Goal: Find specific page/section: Find specific page/section

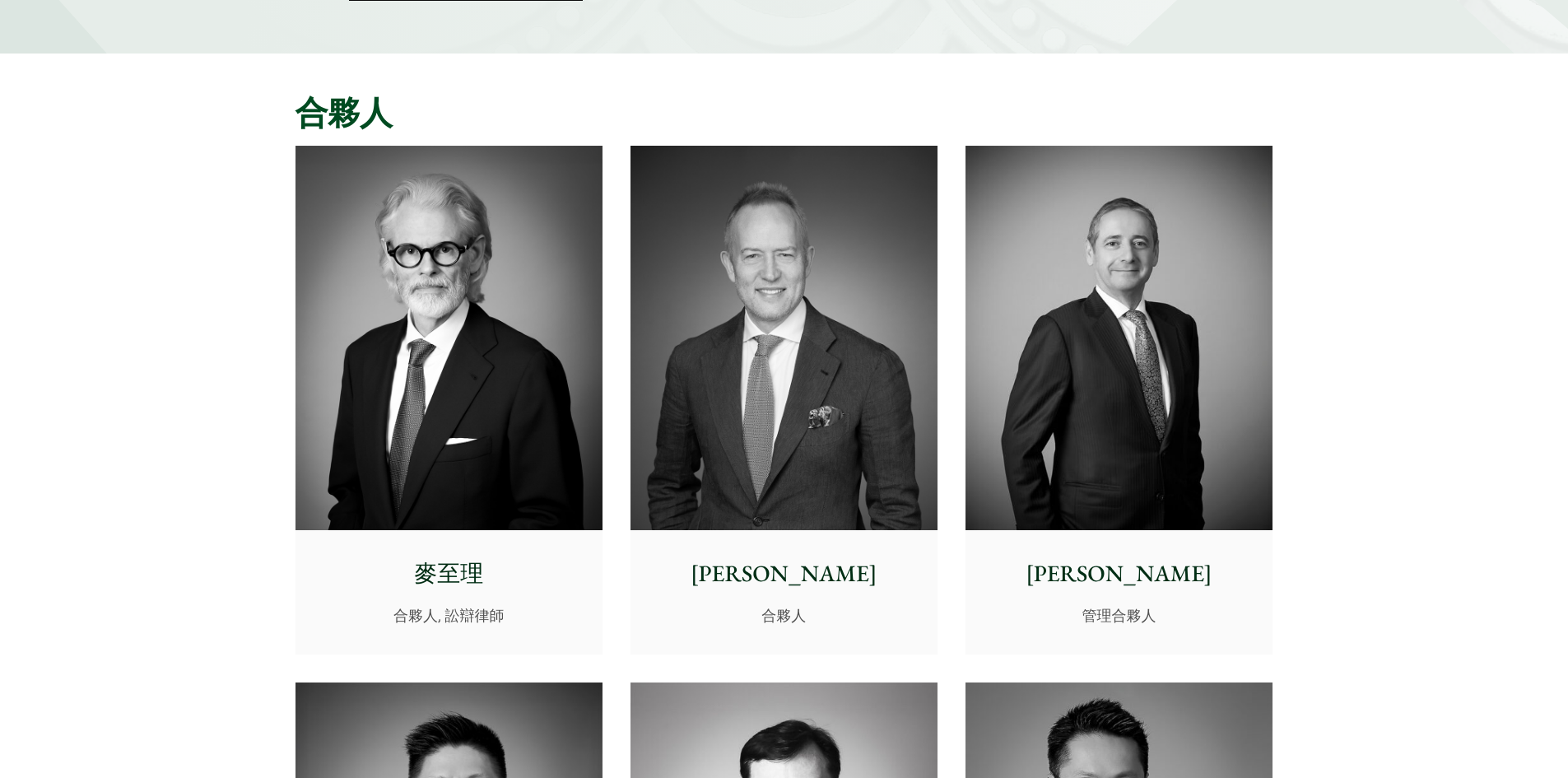
scroll to position [164, 0]
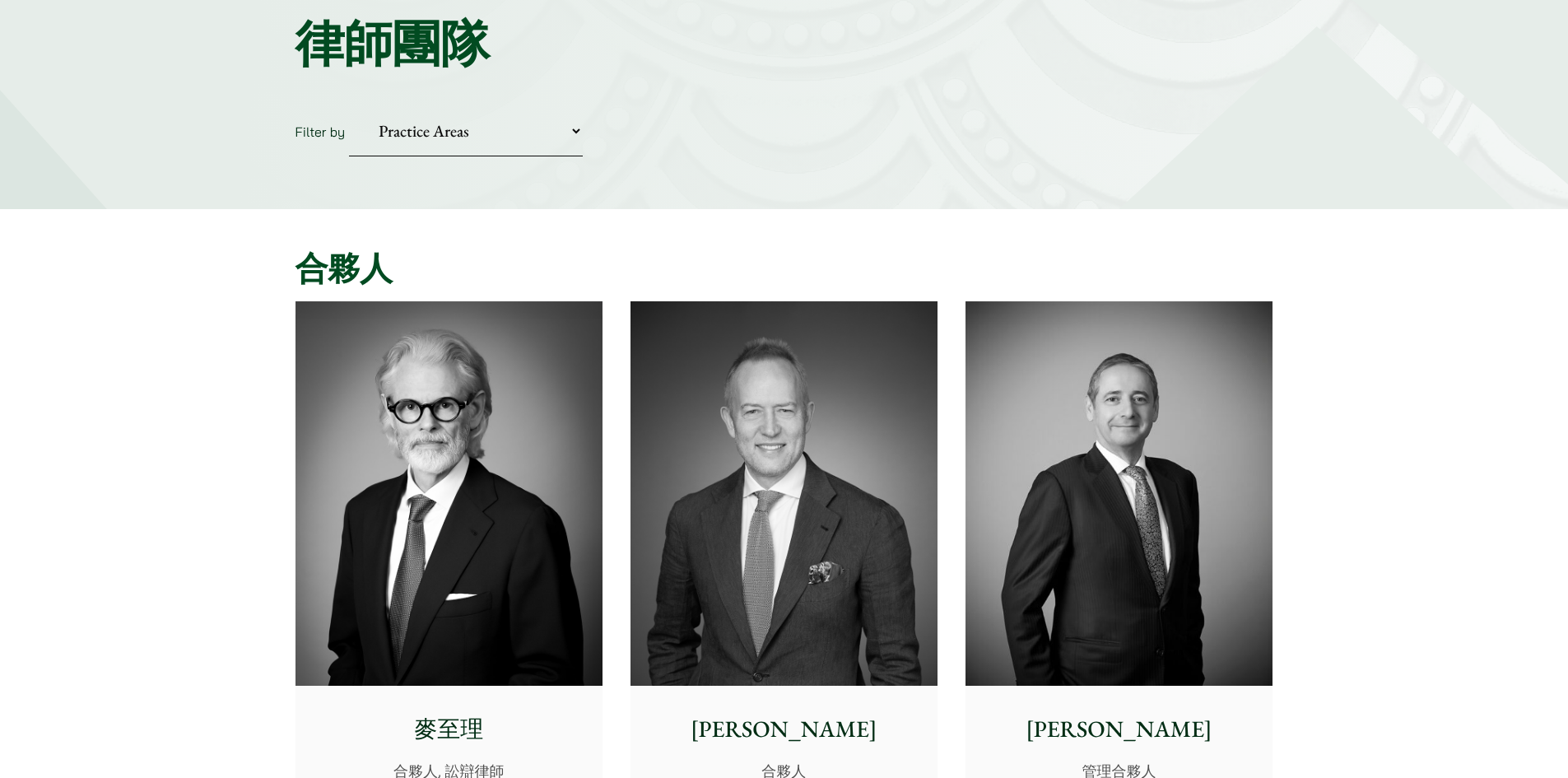
click at [574, 134] on select "Practice Areas 傳媒、娛樂及體育事務 公司及商業業務 刑事辯護 反壟斷和競爭法 婚姻及家事法 欺詐、資產追踪和追討 民事訴訟及爭議解決 物業及物…" at bounding box center [465, 131] width 233 height 50
click at [349, 107] on select "Practice Areas 傳媒、娛樂及體育事務 公司及商業業務 刑事辯護 反壟斷和競爭法 婚姻及家事法 欺詐、資產追踪和追討 民事訴訟及爭議解決 物業及物…" at bounding box center [465, 131] width 233 height 50
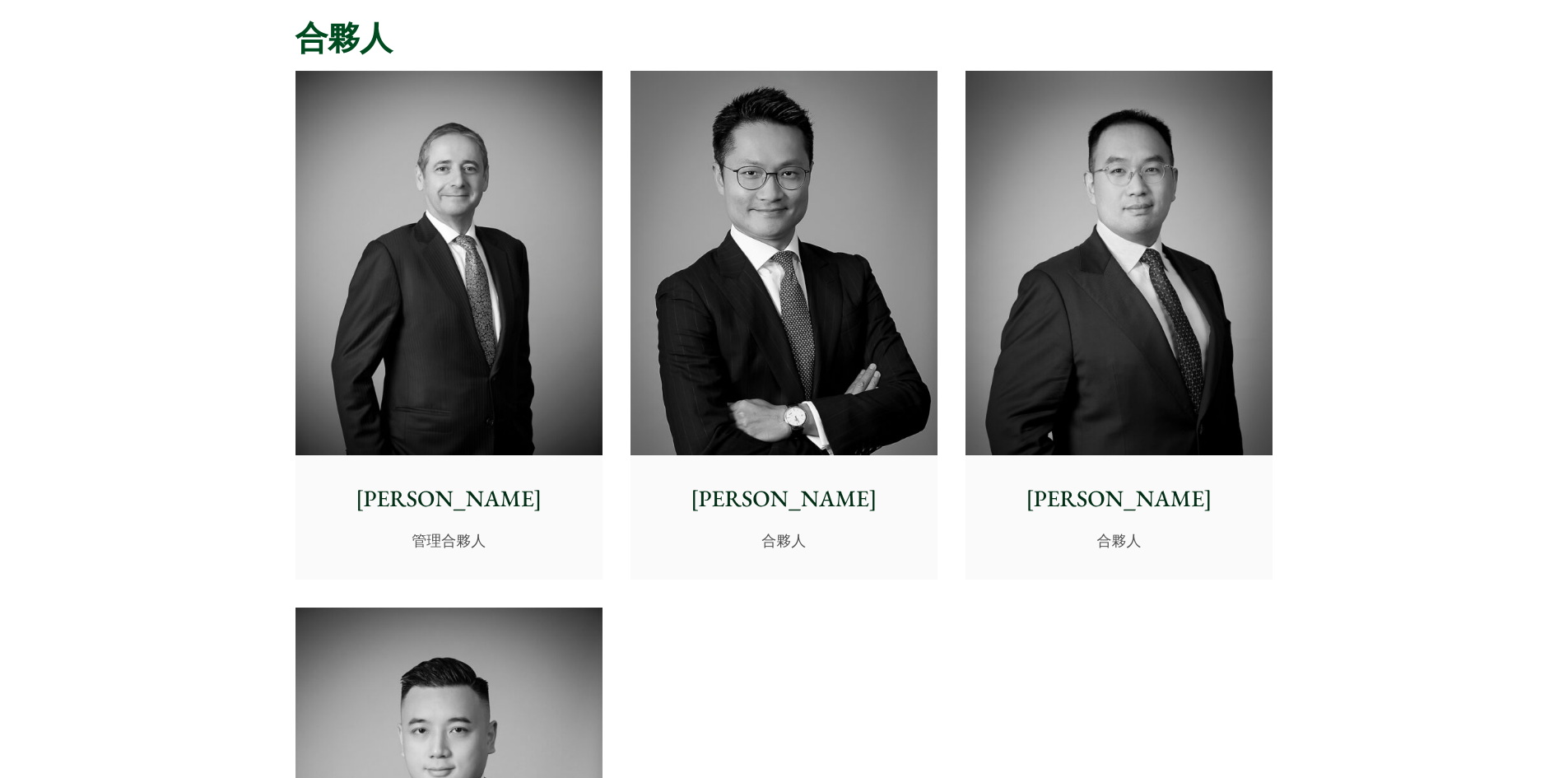
scroll to position [247, 0]
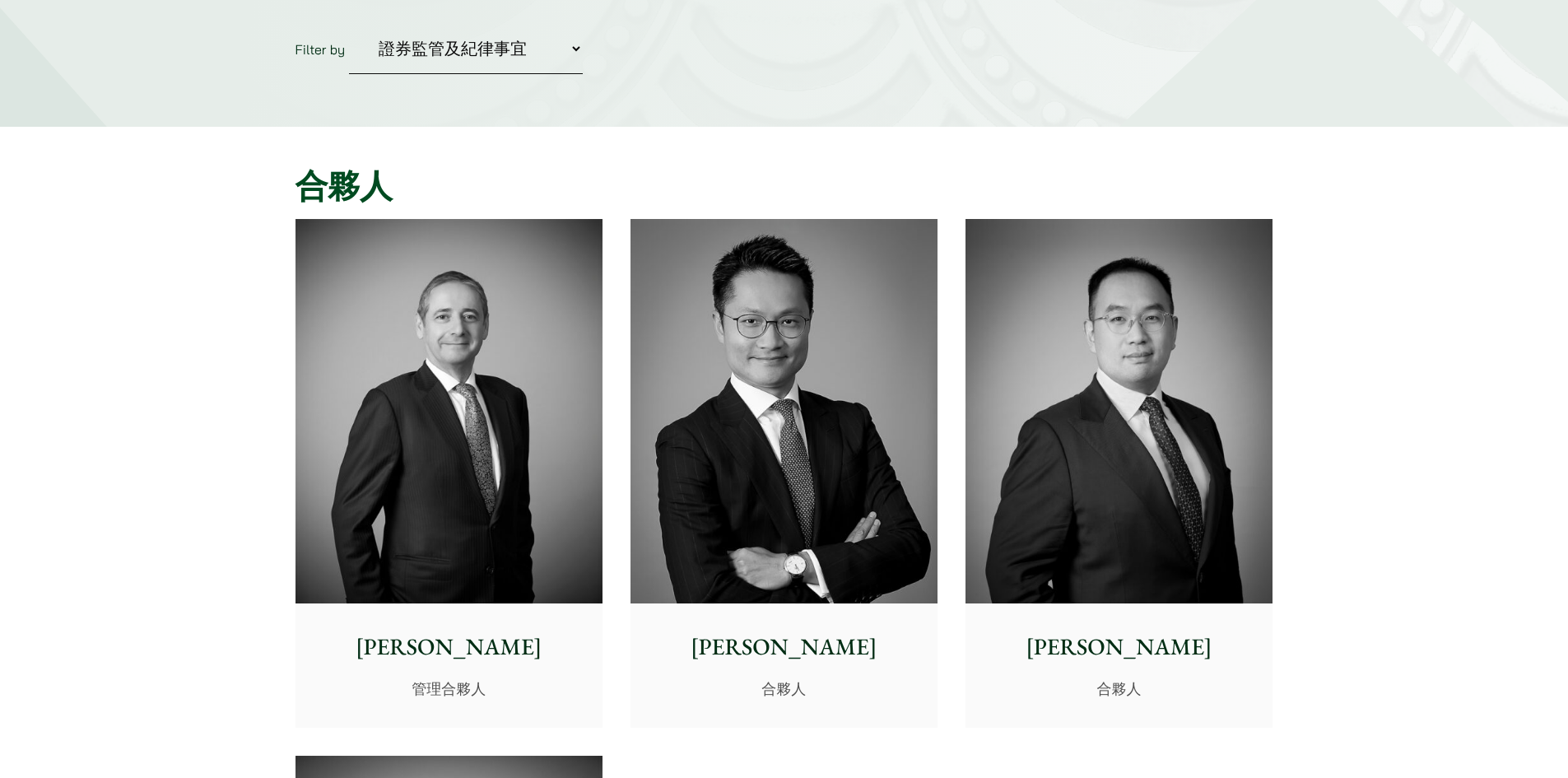
click at [473, 59] on select "Practice Areas 傳媒、娛樂及體育事務 公司及商業業務 刑事辯護 反壟斷和競爭法 婚姻及家事法 欺詐、資產追踪和追討 民事訴訟及爭議解決 物業及物…" at bounding box center [465, 48] width 233 height 50
click at [349, 24] on select "Practice Areas 傳媒、娛樂及體育事務 公司及商業業務 刑事辯護 反壟斷和競爭法 婚姻及家事法 欺詐、資產追踪和追討 民事訴訟及爭議解決 物業及物…" at bounding box center [465, 48] width 233 height 50
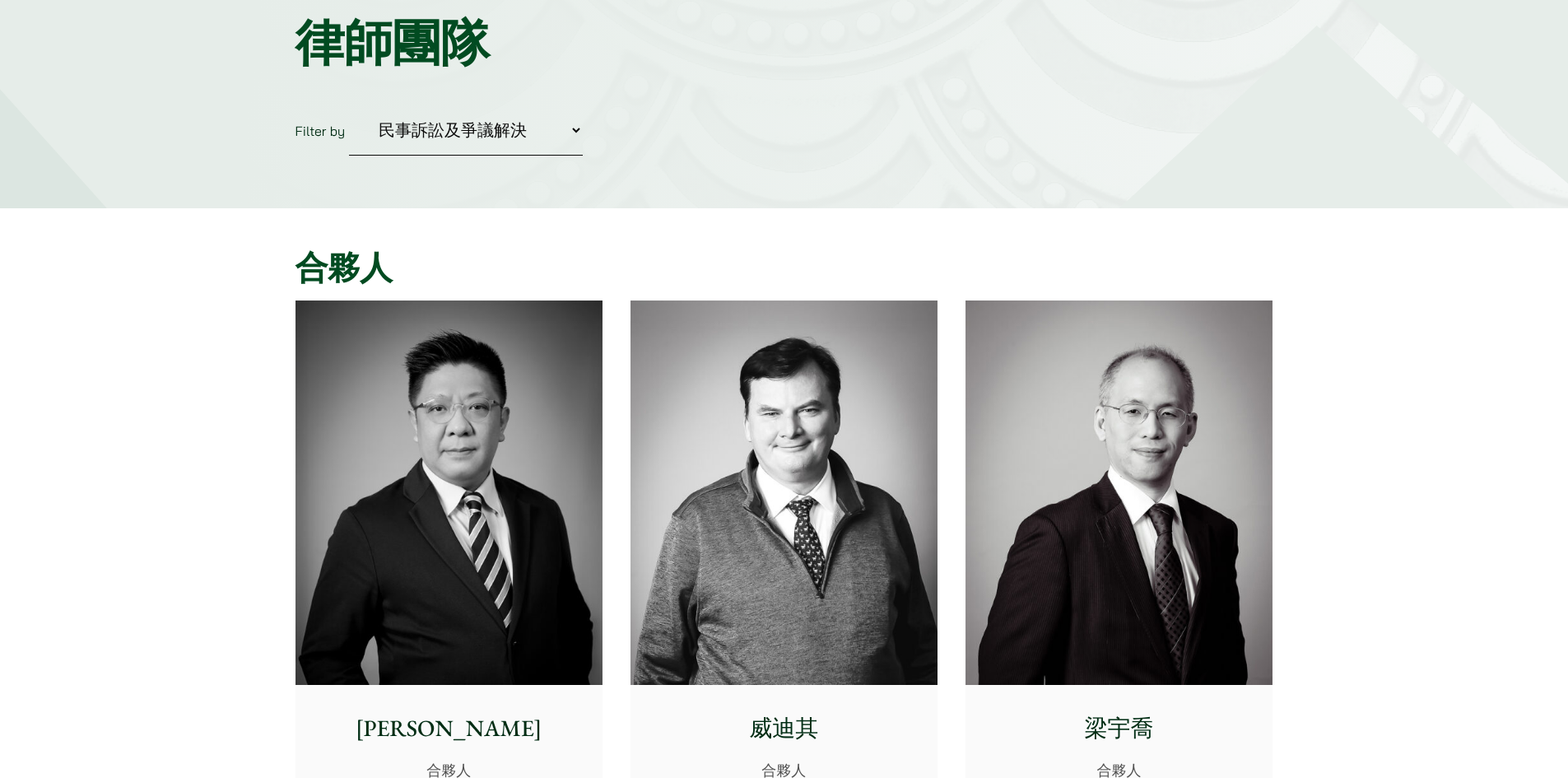
scroll to position [164, 0]
click at [431, 119] on select "Practice Areas 傳媒、娛樂及體育事務 公司及商業業務 刑事辯護 反壟斷和競爭法 婚姻及家事法 欺詐、資產追踪和追討 民事訴訟及爭議解決 物業及物…" at bounding box center [465, 131] width 233 height 50
select select "criminal-defence-tc"
click at [349, 107] on select "Practice Areas 傳媒、娛樂及體育事務 公司及商業業務 刑事辯護 反壟斷和競爭法 婚姻及家事法 欺詐、資產追踪和追討 民事訴訟及爭議解決 物業及物…" at bounding box center [465, 131] width 233 height 50
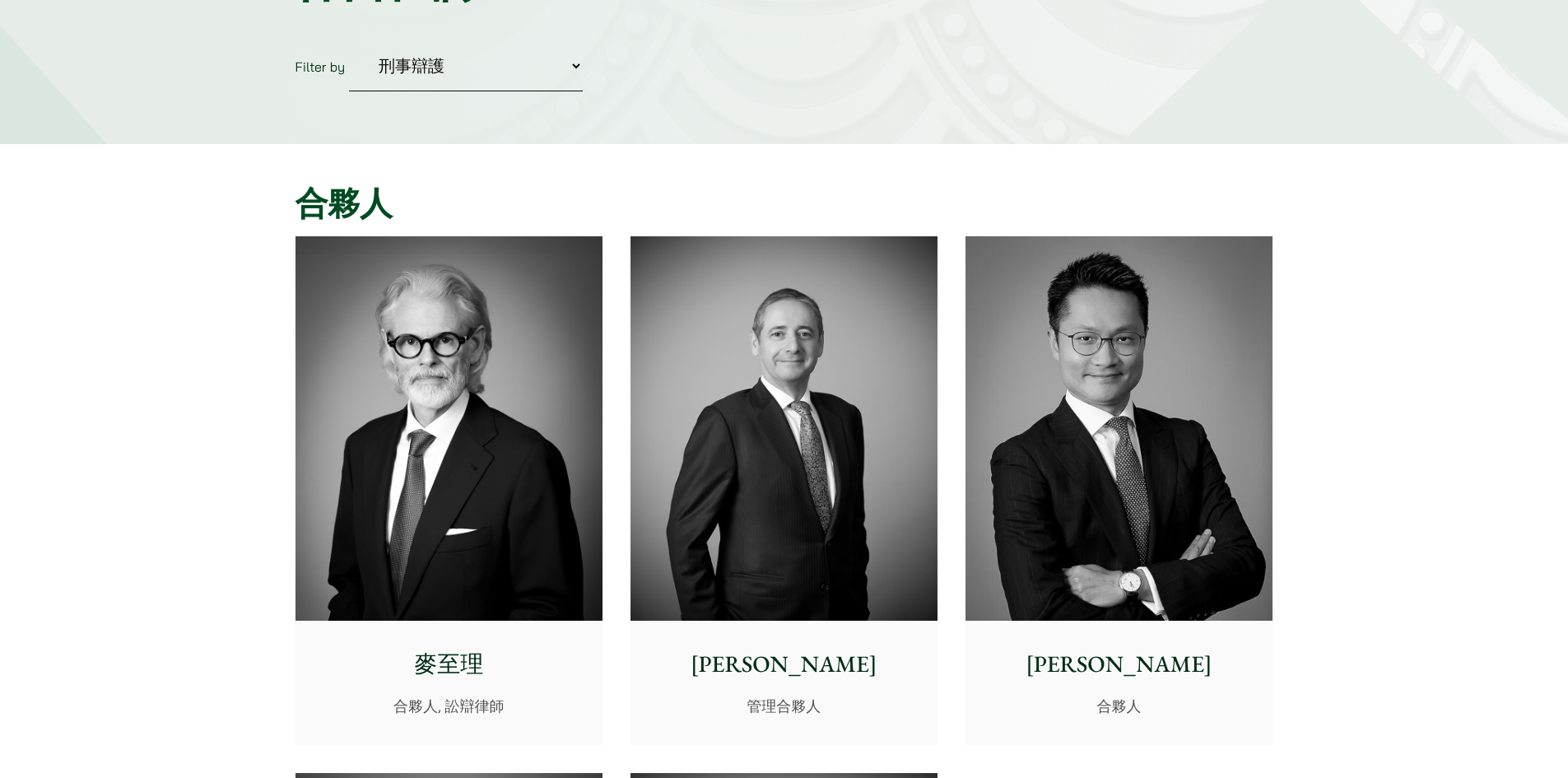
scroll to position [0, 0]
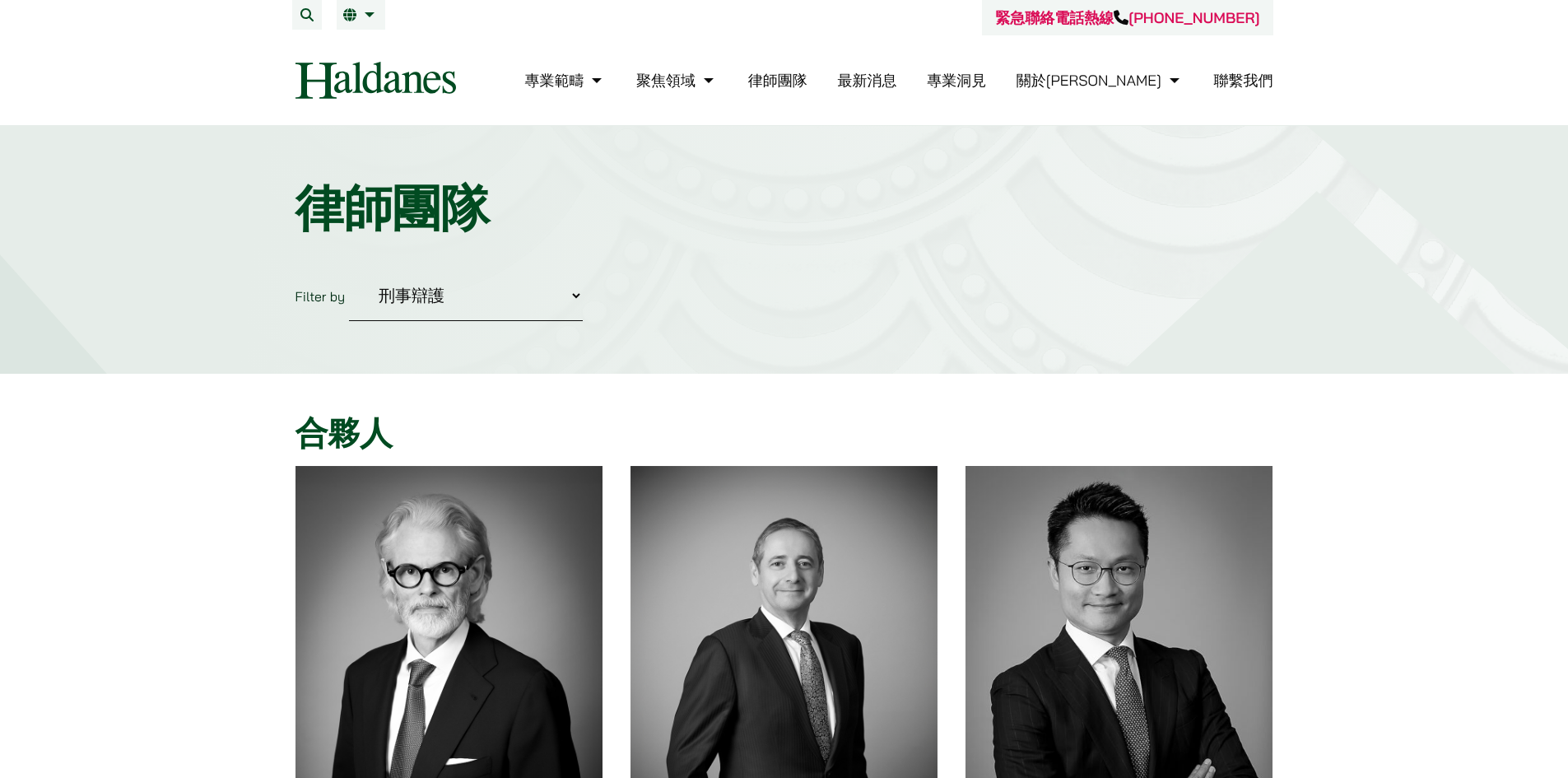
click at [808, 77] on link "律師團隊" at bounding box center [778, 80] width 59 height 19
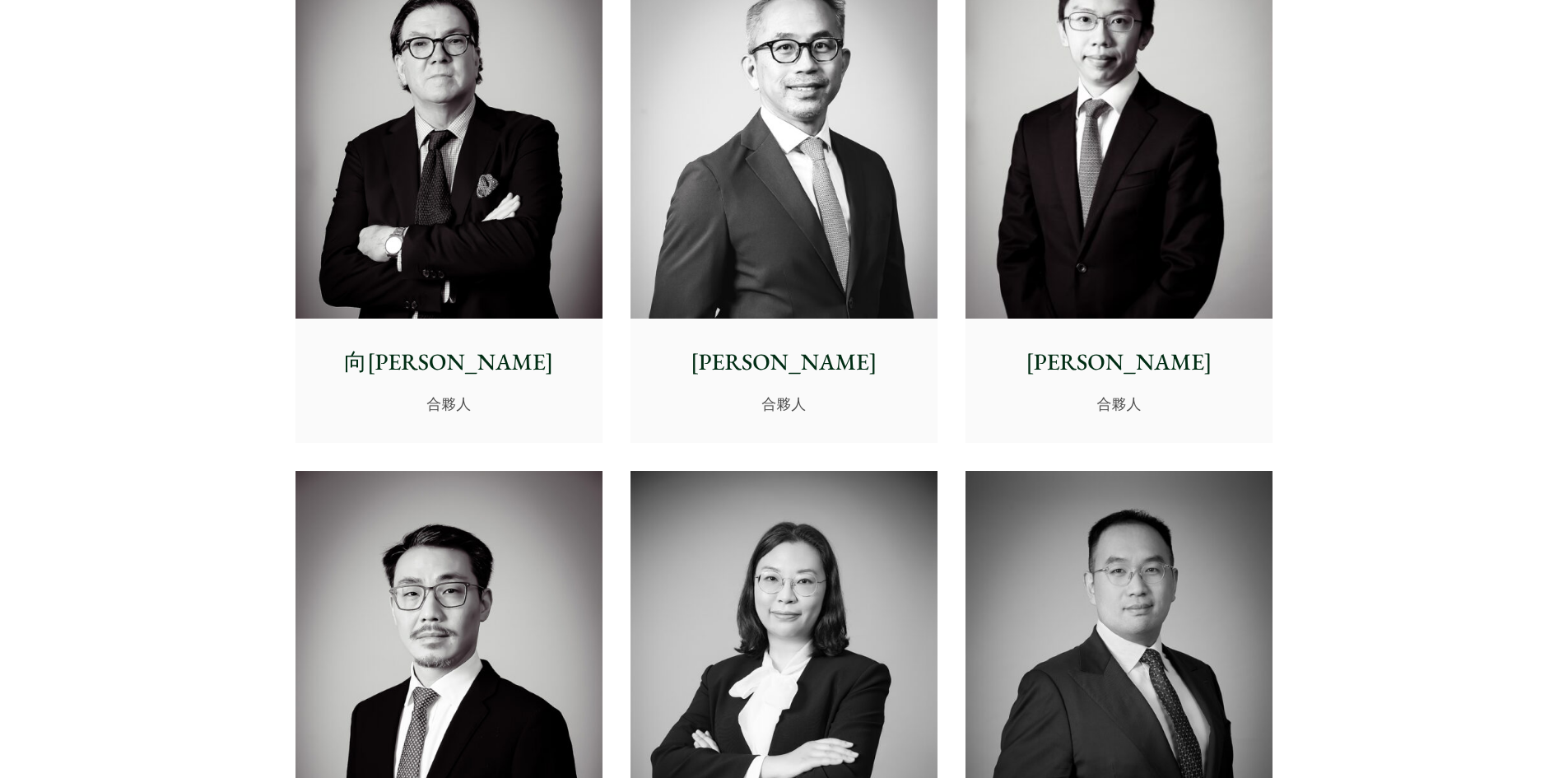
scroll to position [2387, 0]
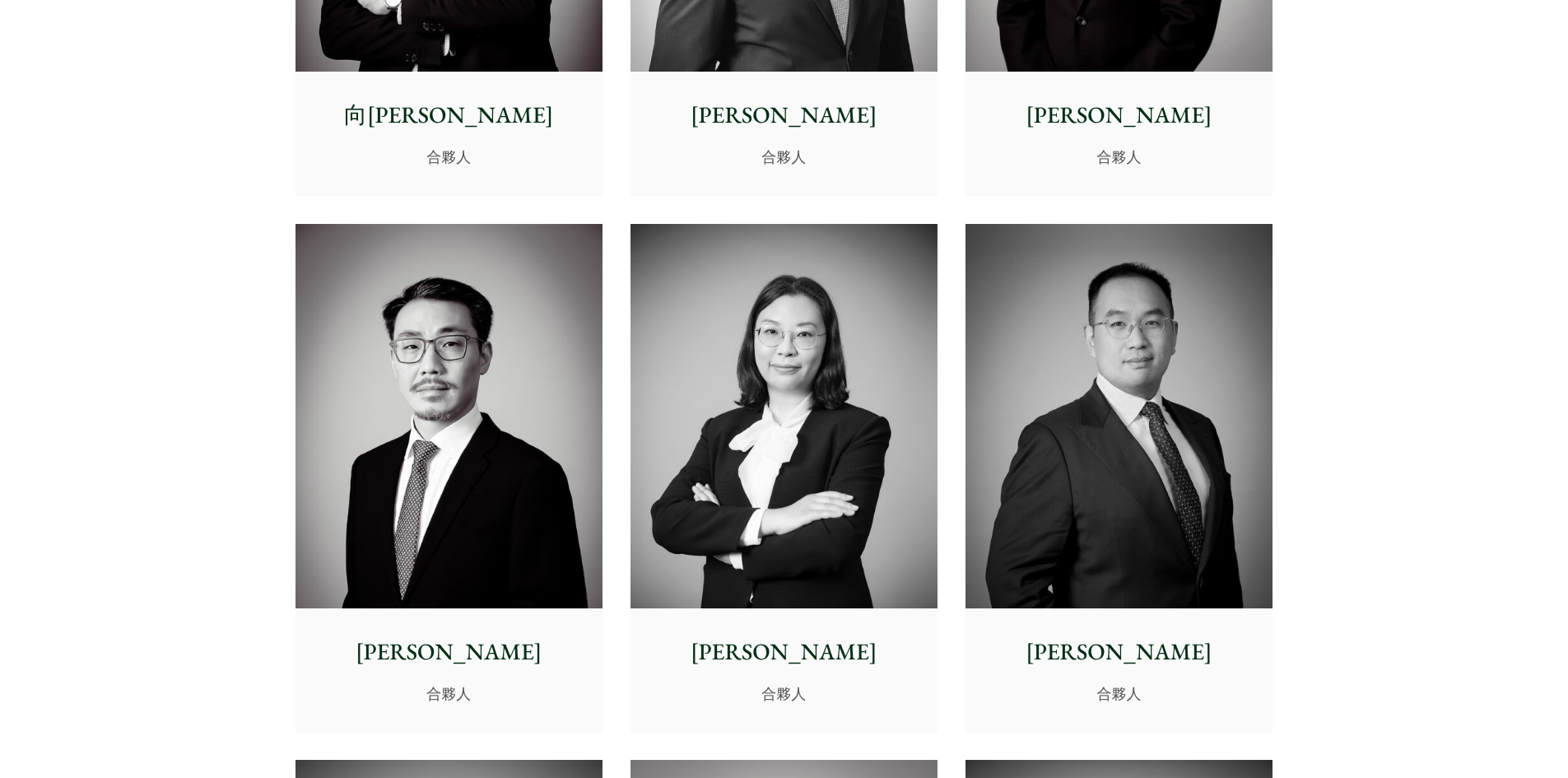
click at [501, 490] on img at bounding box center [448, 416] width 307 height 385
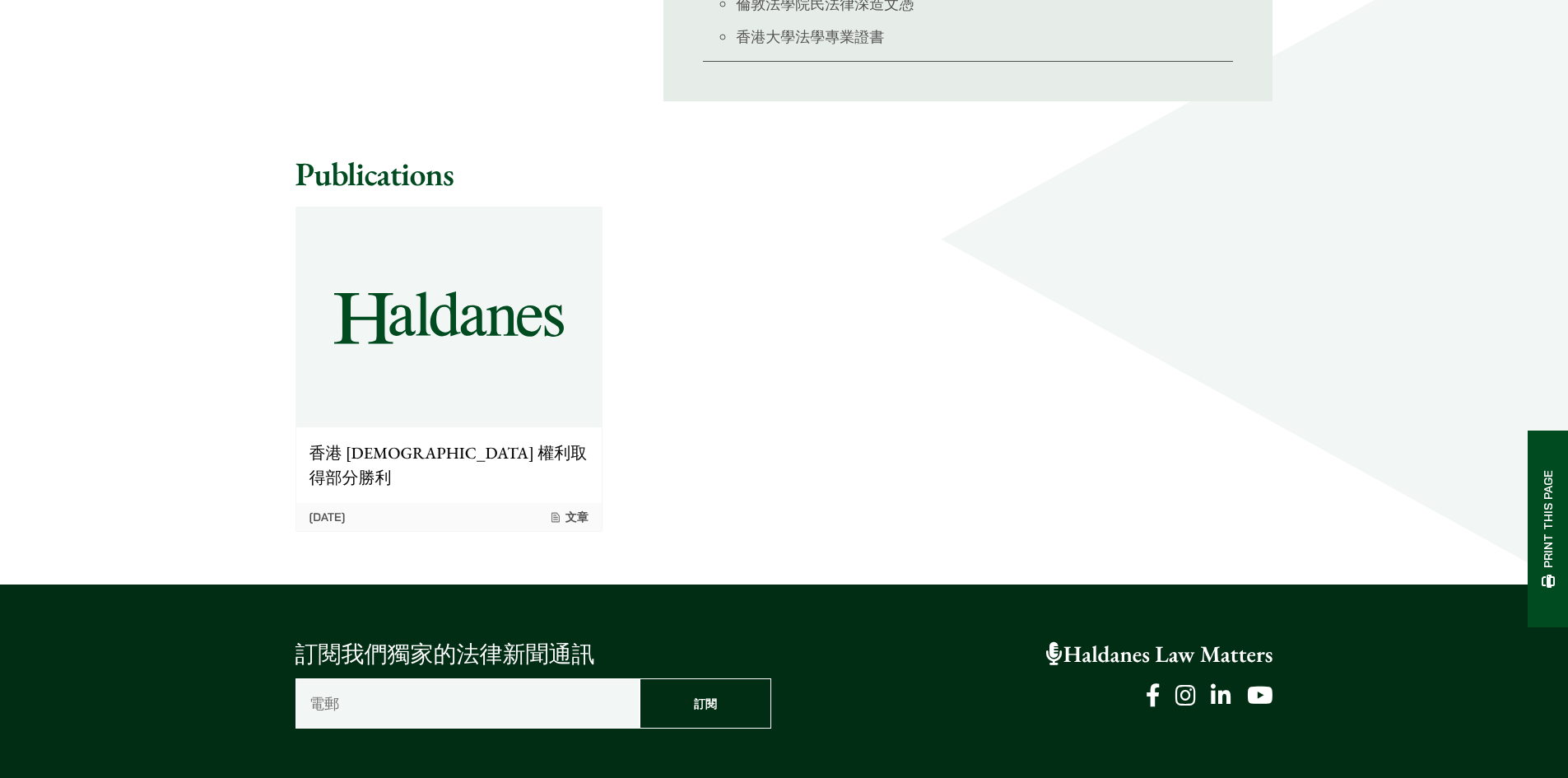
scroll to position [1317, 0]
